Goal: Information Seeking & Learning: Check status

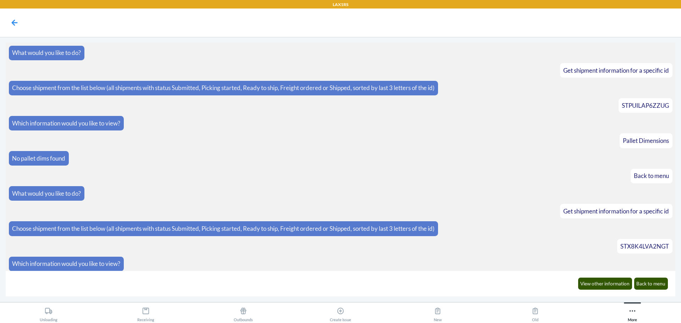
scroll to position [4588, 0]
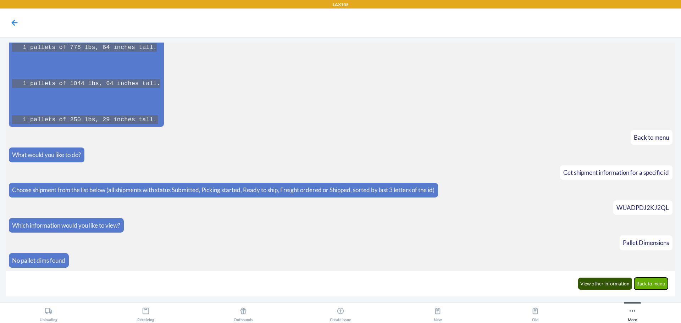
click at [646, 281] on button "Back to menu" at bounding box center [651, 284] width 34 height 12
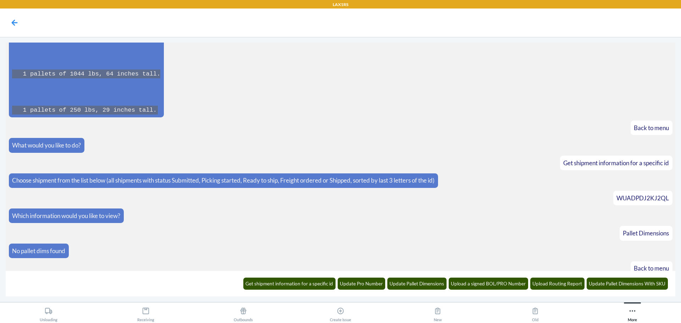
scroll to position [4623, 0]
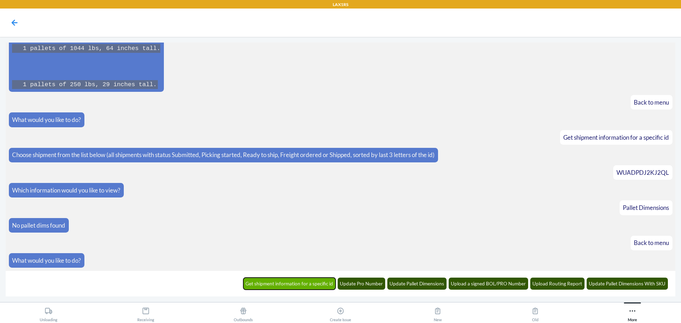
click at [316, 280] on button "Get shipment information for a specific id" at bounding box center [289, 284] width 93 height 12
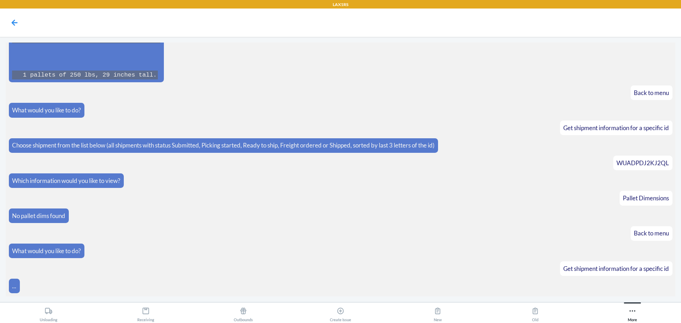
scroll to position [4657, 0]
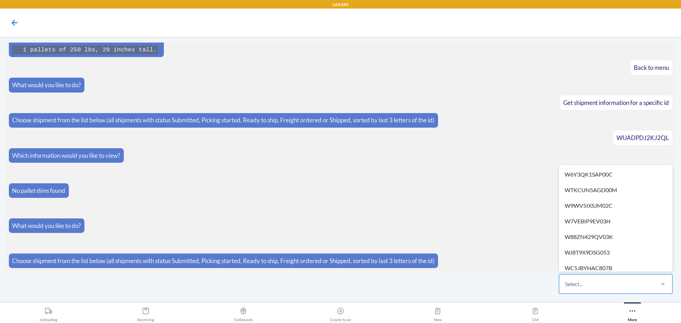
click at [575, 280] on div "Select..." at bounding box center [574, 284] width 18 height 9
click at [565, 280] on input "option W6Y3QK1SAP00C focused, 1 of 609. 609 results available. Use Up and Down …" at bounding box center [565, 284] width 1 height 9
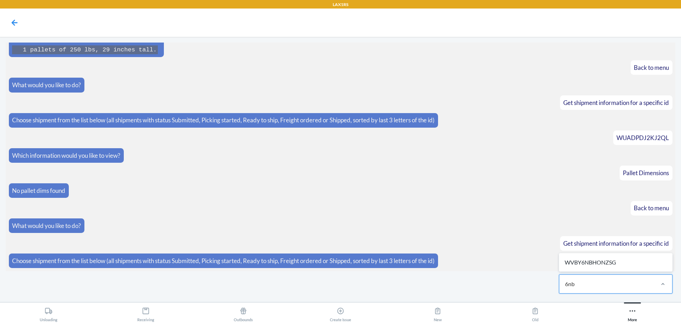
type input "6nbs"
click at [616, 288] on div "Select..." at bounding box center [606, 284] width 94 height 18
click at [565, 288] on input "0 results available. Select is focused ,type to refine list, press Down to open…" at bounding box center [565, 284] width 1 height 9
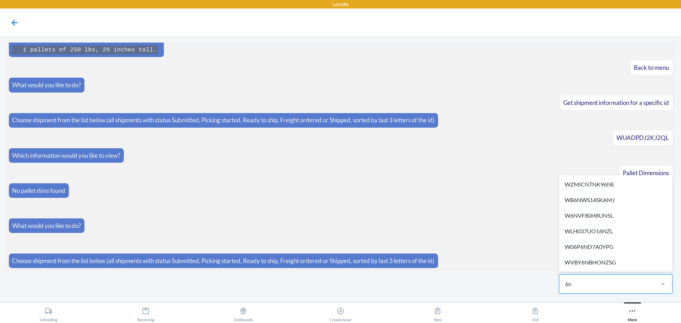
type input "6"
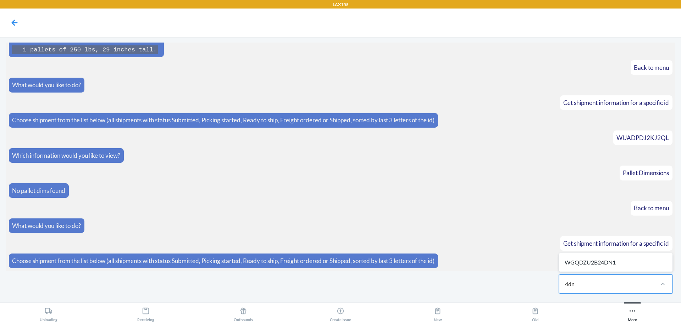
type input "4dn1"
click at [591, 264] on div "WGQDZU2B24DN1" at bounding box center [615, 263] width 111 height 16
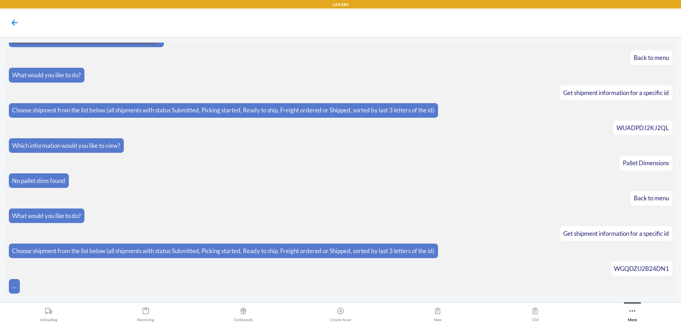
scroll to position [4693, 0]
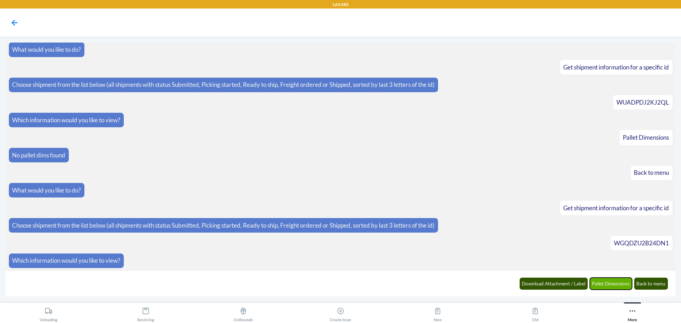
click at [610, 285] on button "Pallet Dimensions" at bounding box center [611, 284] width 43 height 12
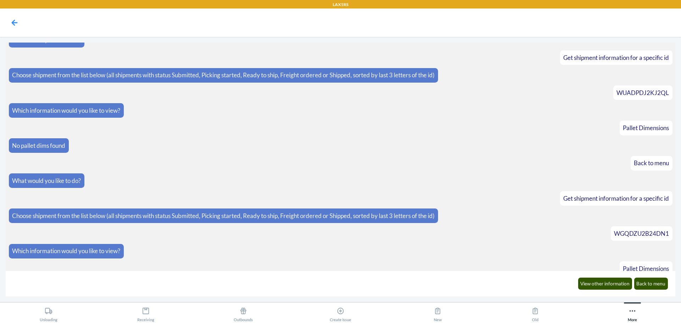
scroll to position [4728, 0]
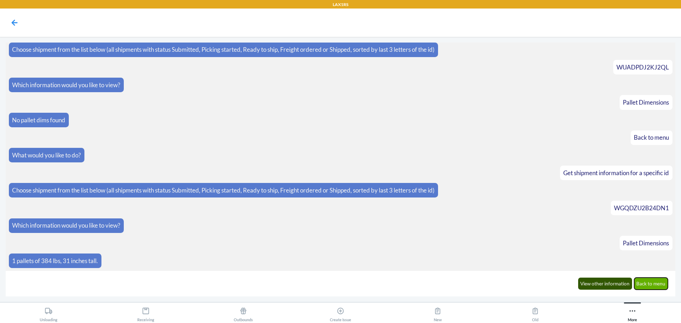
click at [652, 286] on button "Back to menu" at bounding box center [651, 284] width 34 height 12
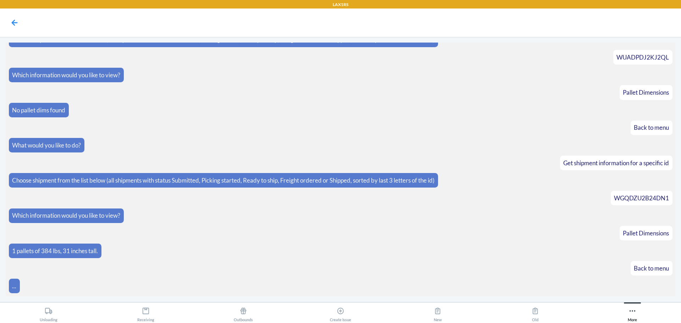
scroll to position [4763, 0]
